Goal: Task Accomplishment & Management: Manage account settings

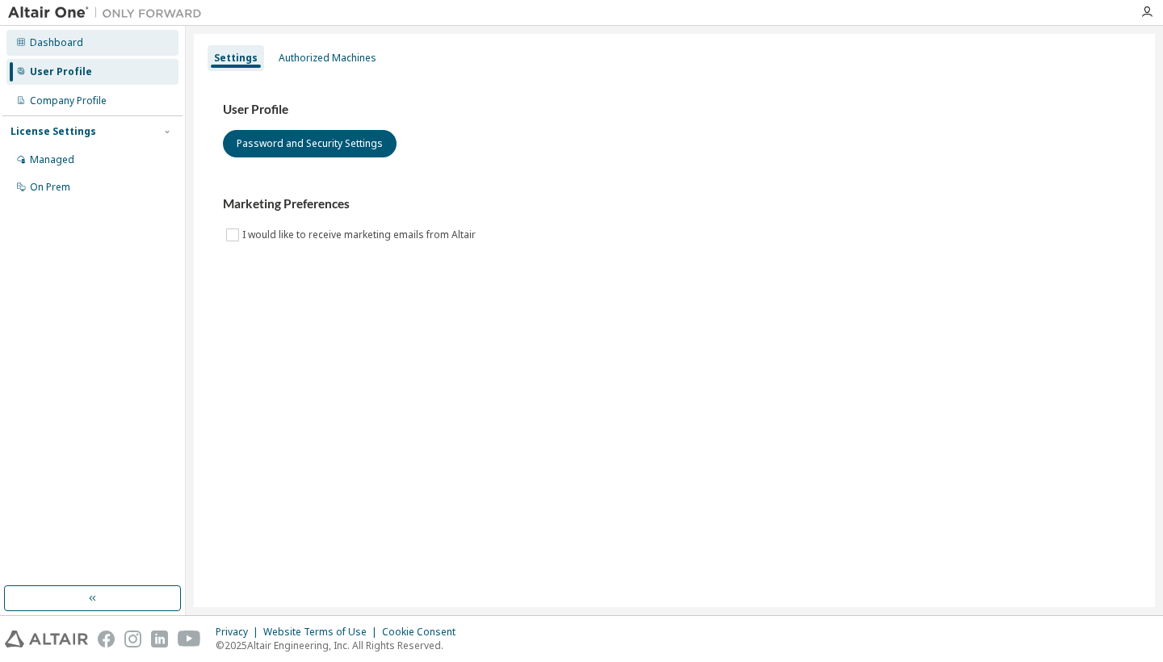
click at [74, 41] on div "Dashboard" at bounding box center [56, 42] width 53 height 13
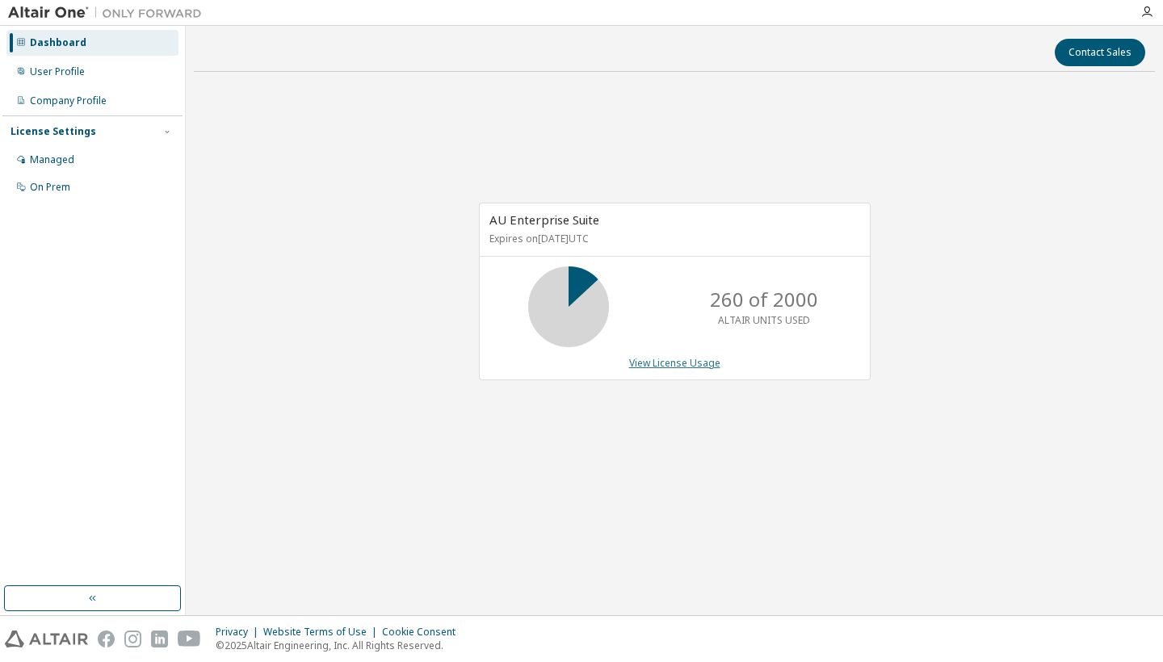
click at [665, 363] on link "View License Usage" at bounding box center [674, 363] width 91 height 14
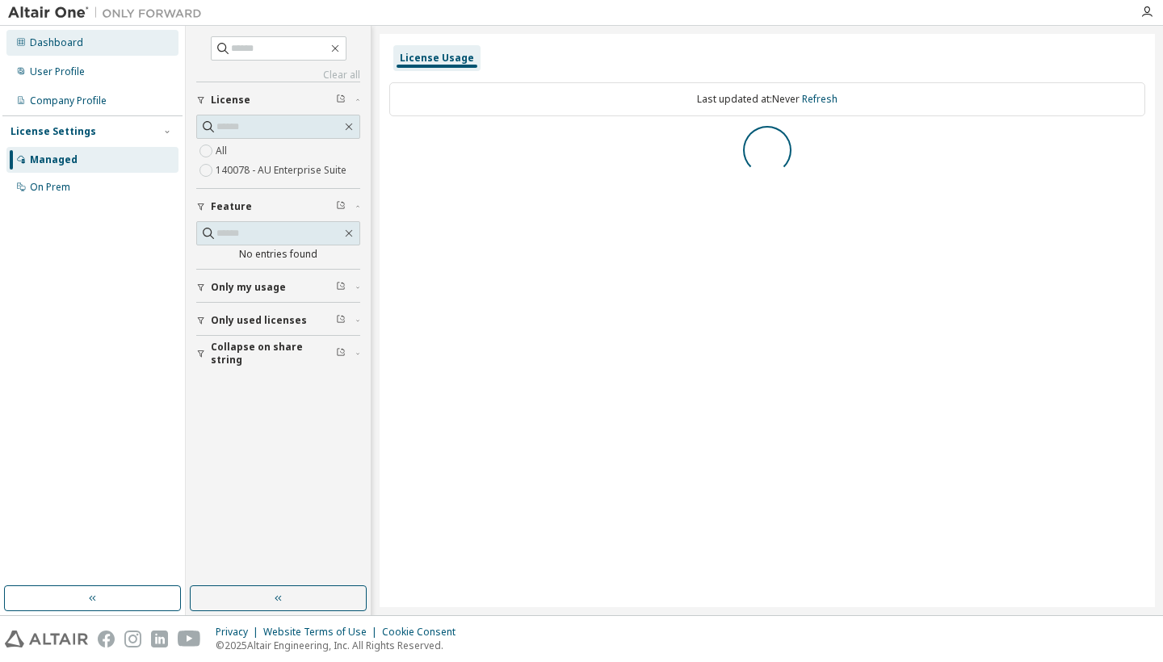
click at [92, 48] on div "Dashboard" at bounding box center [92, 43] width 172 height 26
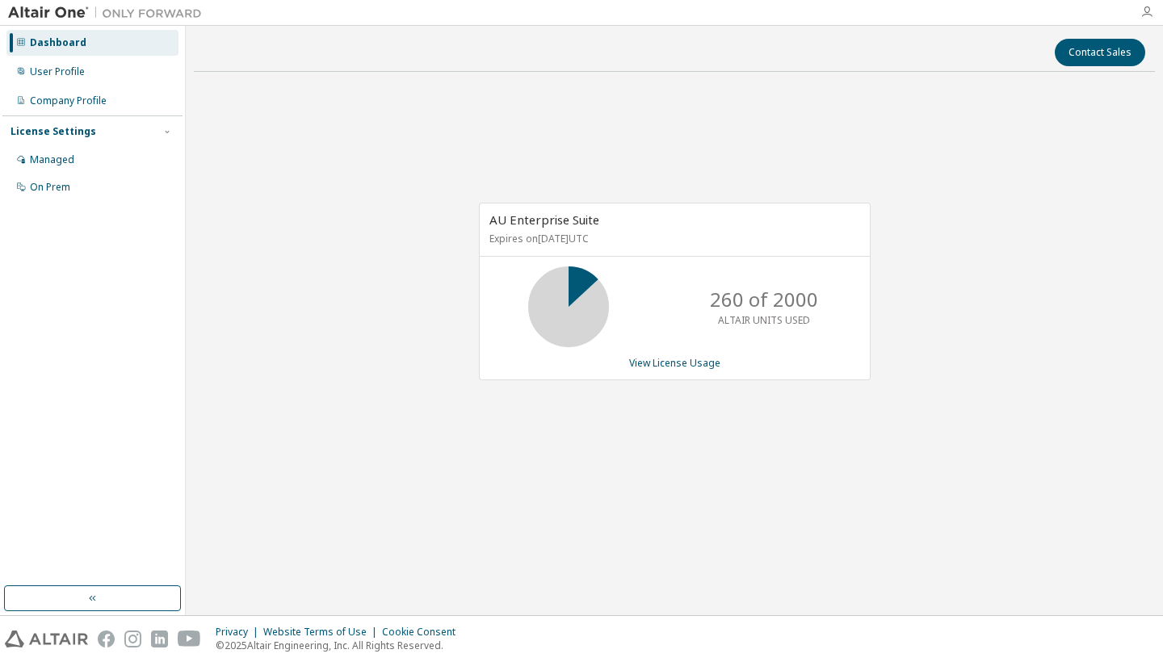
click at [1150, 10] on icon "button" at bounding box center [1146, 12] width 13 height 13
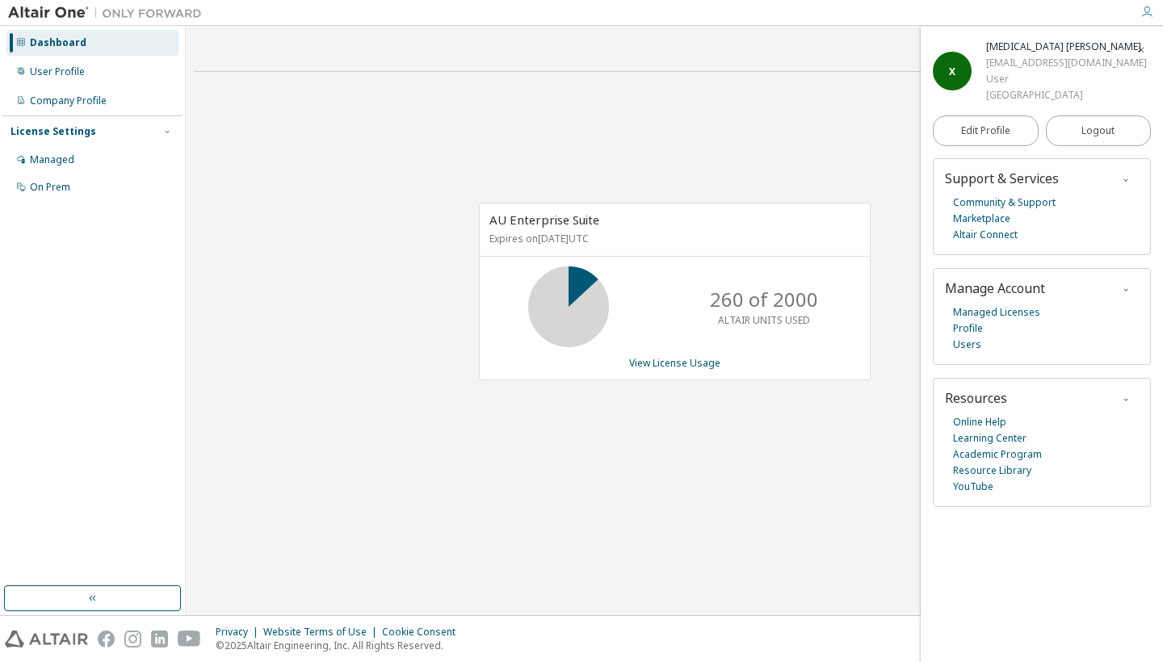
click at [73, 643] on img at bounding box center [46, 639] width 83 height 17
